Goal: Navigation & Orientation: Understand site structure

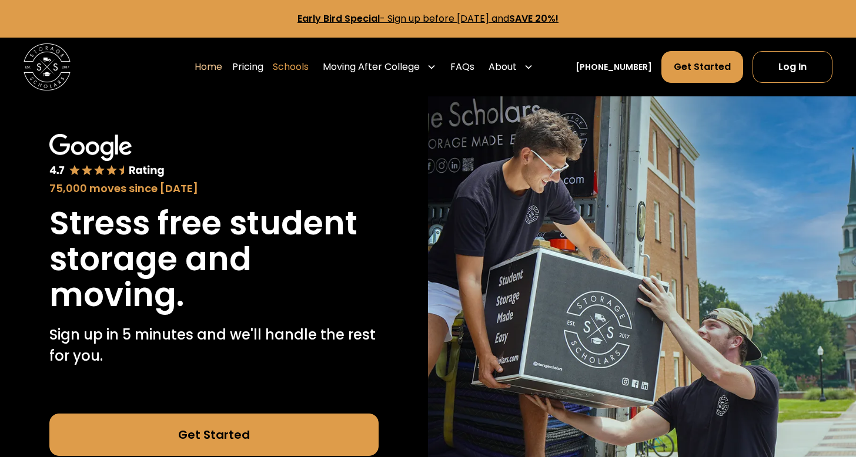
click at [307, 69] on link "Schools" at bounding box center [291, 67] width 36 height 33
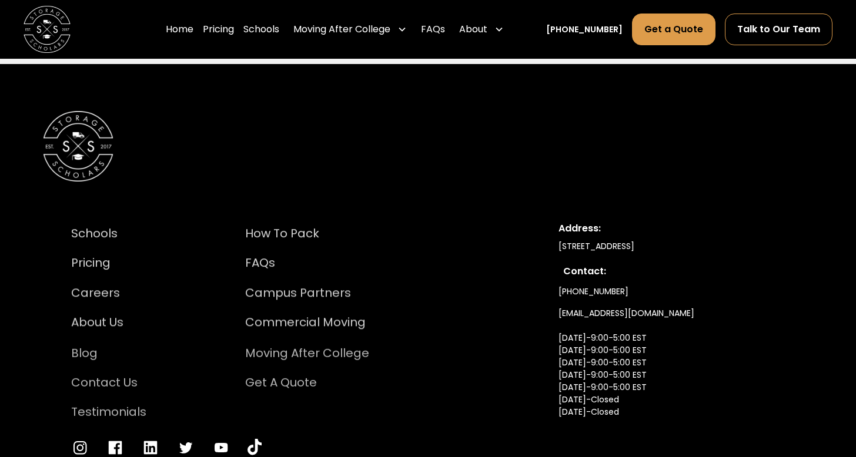
scroll to position [2953, 0]
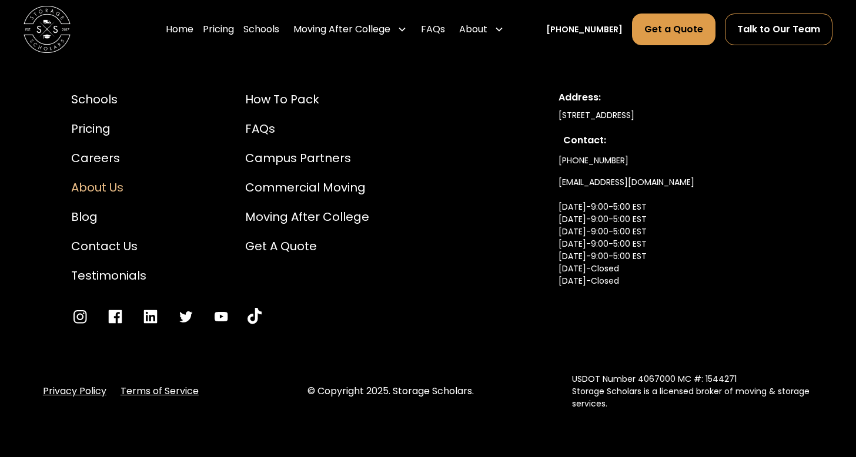
click at [99, 196] on div "About Us" at bounding box center [108, 188] width 75 height 18
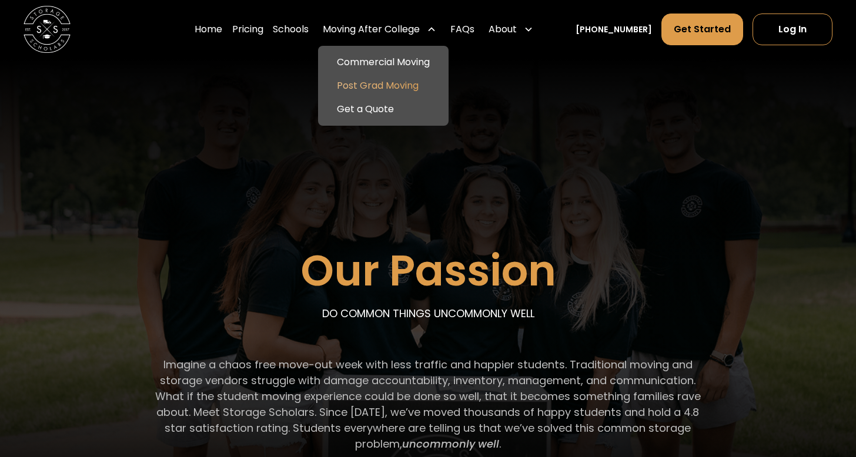
click at [416, 89] on link "Post Grad Moving" at bounding box center [383, 86] width 121 height 24
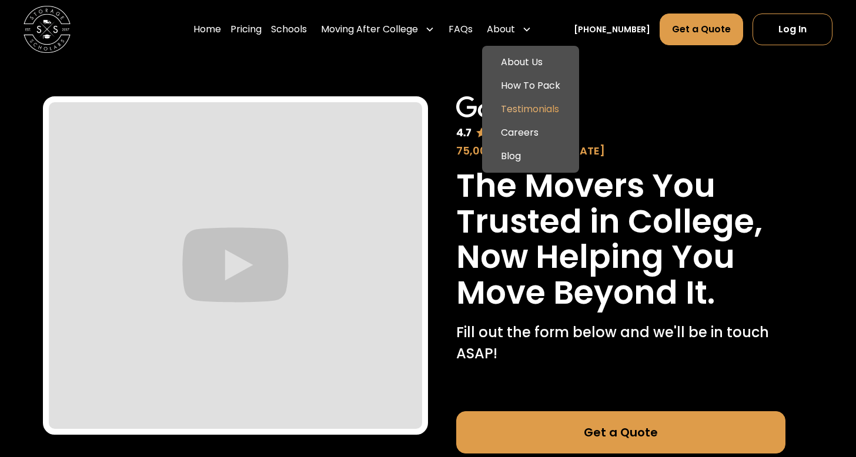
click at [545, 110] on link "Testimonials" at bounding box center [531, 110] width 88 height 24
